Goal: Check status: Check status

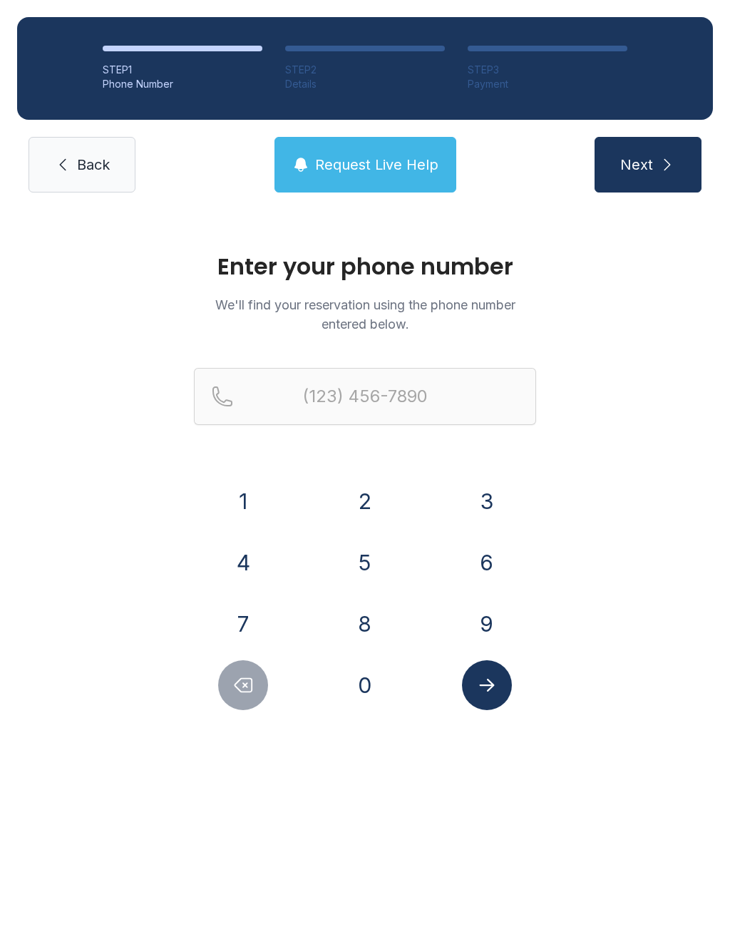
click at [248, 634] on button "7" at bounding box center [243, 624] width 50 height 50
click at [376, 690] on button "0" at bounding box center [365, 685] width 50 height 50
click at [496, 568] on button "6" at bounding box center [487, 563] width 50 height 50
click at [490, 500] on button "3" at bounding box center [487, 501] width 50 height 50
click at [259, 568] on button "4" at bounding box center [243, 563] width 50 height 50
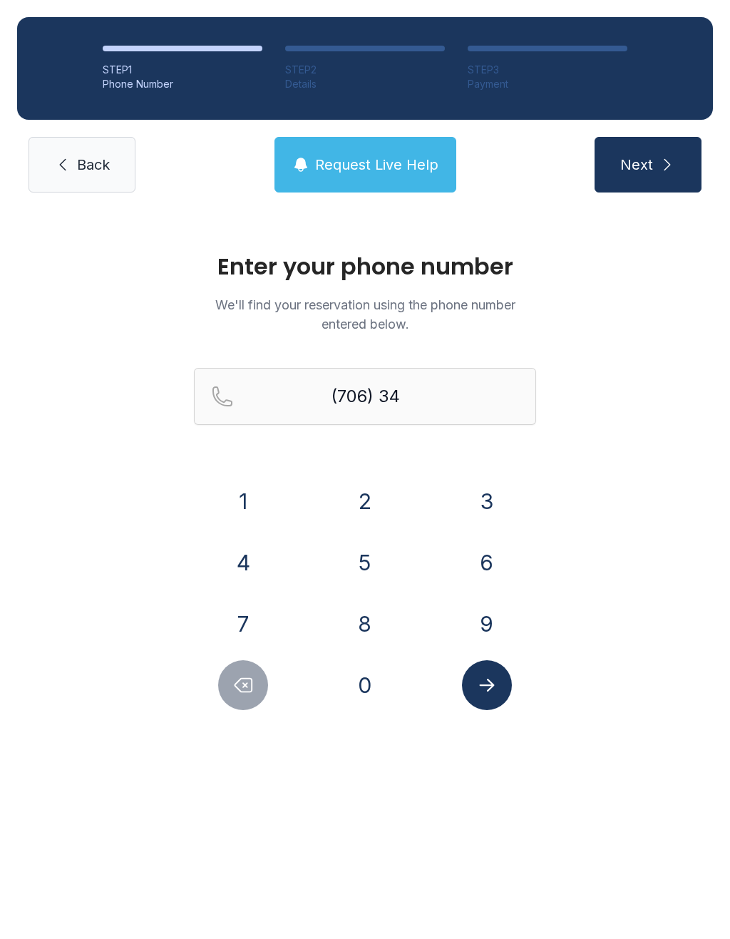
click at [258, 567] on button "4" at bounding box center [243, 563] width 50 height 50
click at [372, 502] on button "2" at bounding box center [365, 501] width 50 height 50
click at [262, 495] on button "1" at bounding box center [243, 501] width 50 height 50
click at [253, 613] on button "7" at bounding box center [243, 624] width 50 height 50
click at [373, 624] on button "8" at bounding box center [365, 624] width 50 height 50
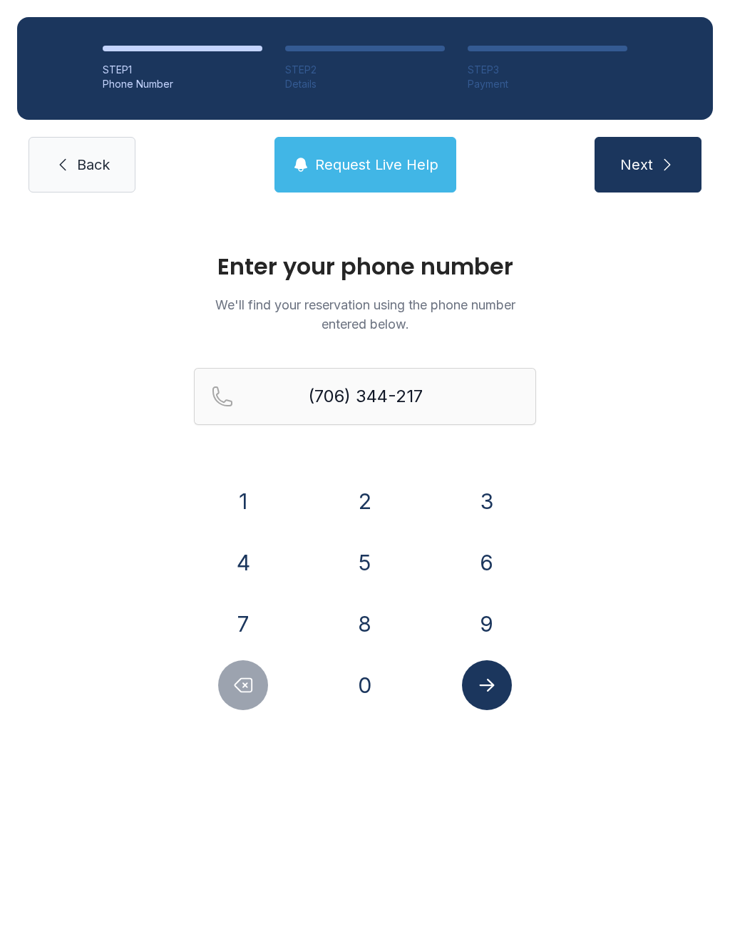
type input "[PHONE_NUMBER]"
click at [494, 690] on icon "Submit lookup form" at bounding box center [486, 684] width 21 height 21
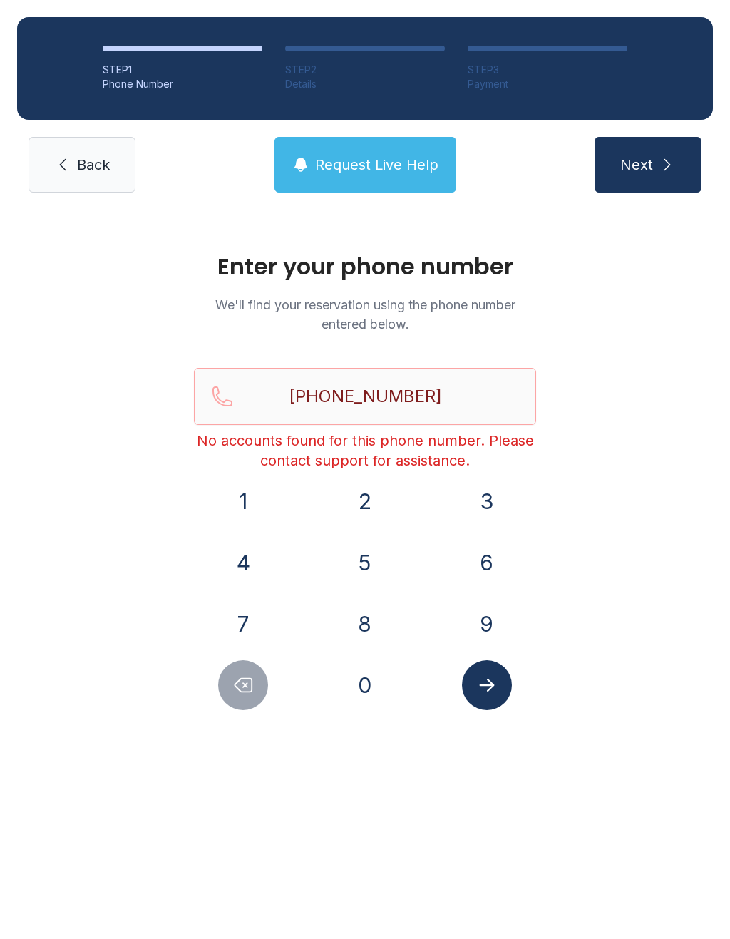
click at [98, 176] on link "Back" at bounding box center [82, 165] width 107 height 56
